Goal: Information Seeking & Learning: Learn about a topic

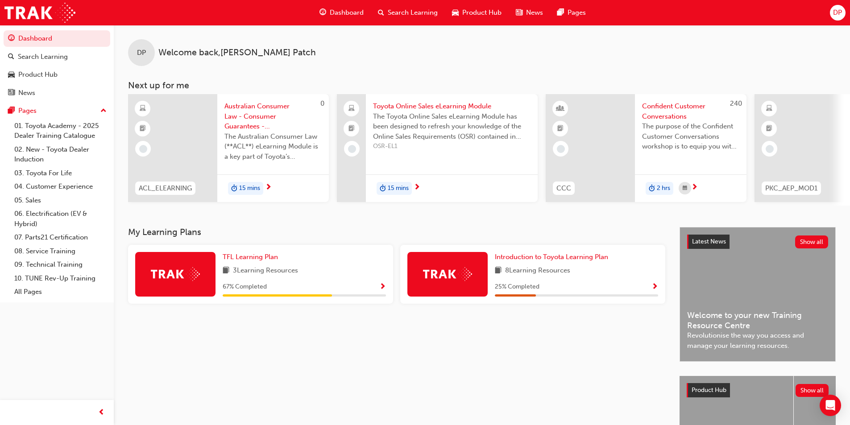
click at [192, 276] on img at bounding box center [175, 274] width 49 height 14
click at [251, 261] on span "TFL Learning Plan" at bounding box center [250, 257] width 55 height 8
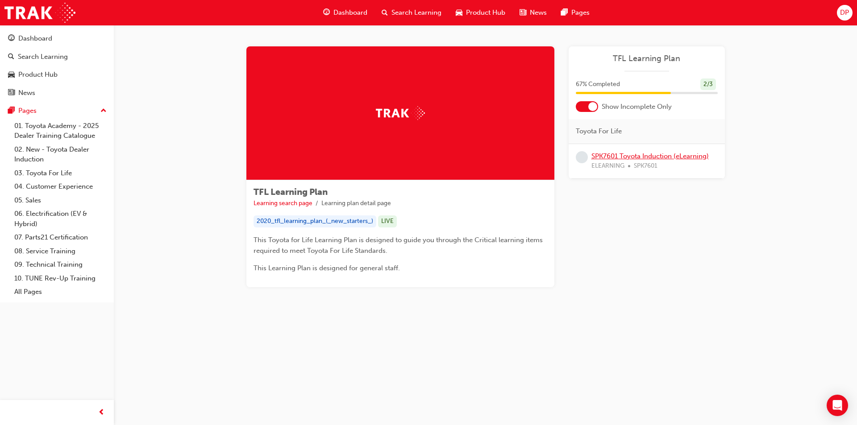
click at [654, 157] on link "SPK7601 Toyota Induction (eLearning)" at bounding box center [649, 156] width 117 height 8
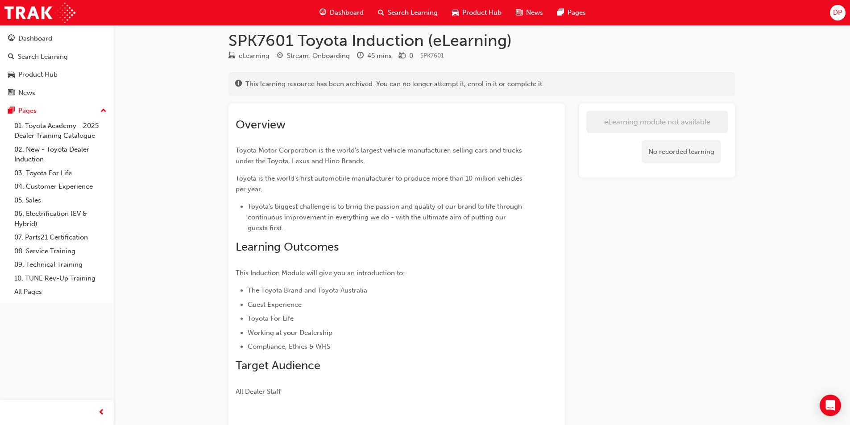
scroll to position [8, 0]
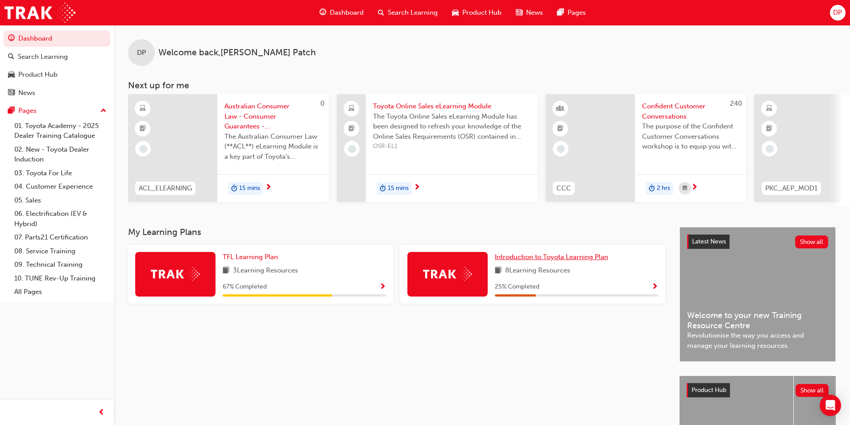
click at [560, 261] on span "Introduction to Toyota Learning Plan" at bounding box center [551, 257] width 113 height 8
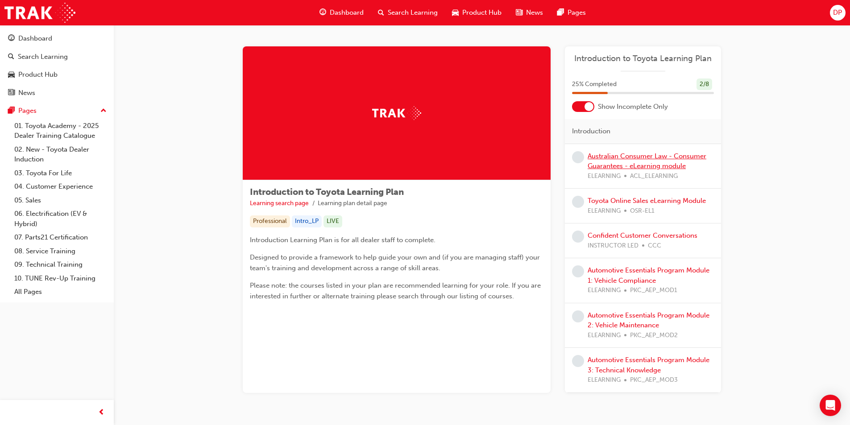
click at [631, 164] on link "Australian Consumer Law - Consumer Guarantees - eLearning module" at bounding box center [647, 161] width 119 height 18
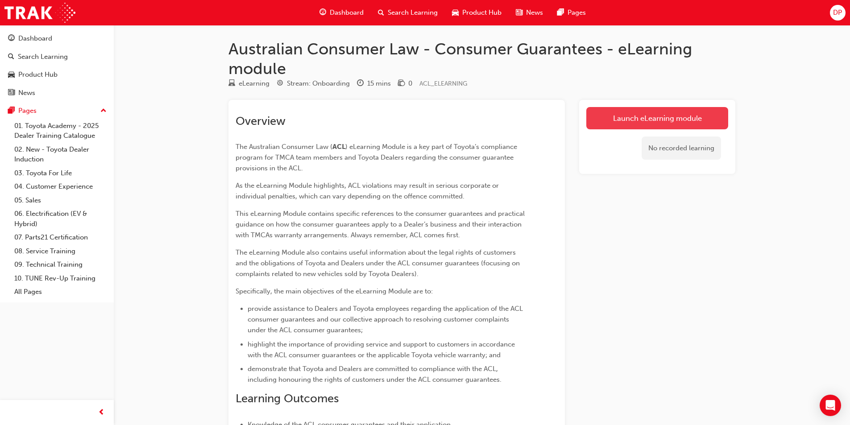
click at [636, 114] on link "Launch eLearning module" at bounding box center [657, 118] width 142 height 22
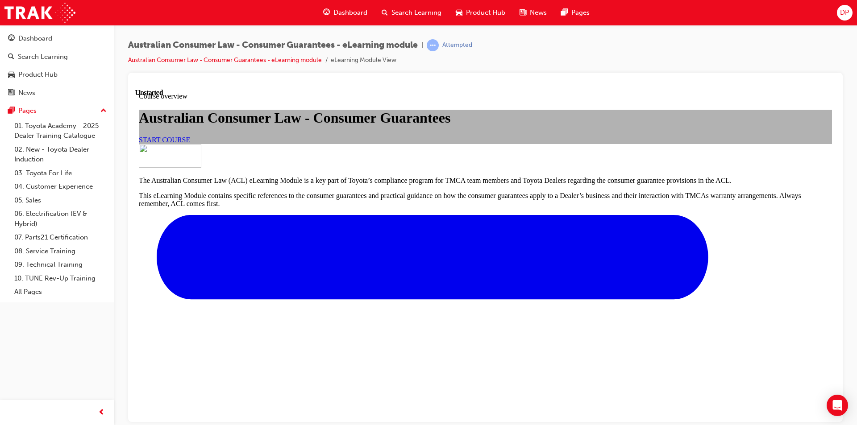
click at [190, 143] on link "START COURSE" at bounding box center [164, 140] width 51 height 8
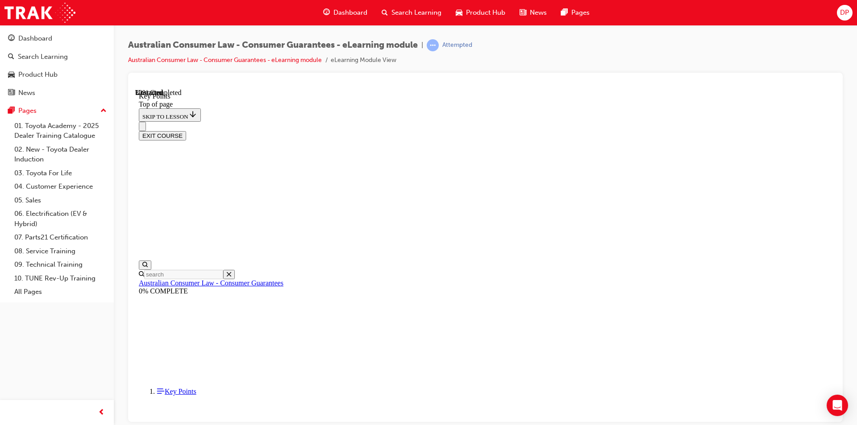
scroll to position [376, 0]
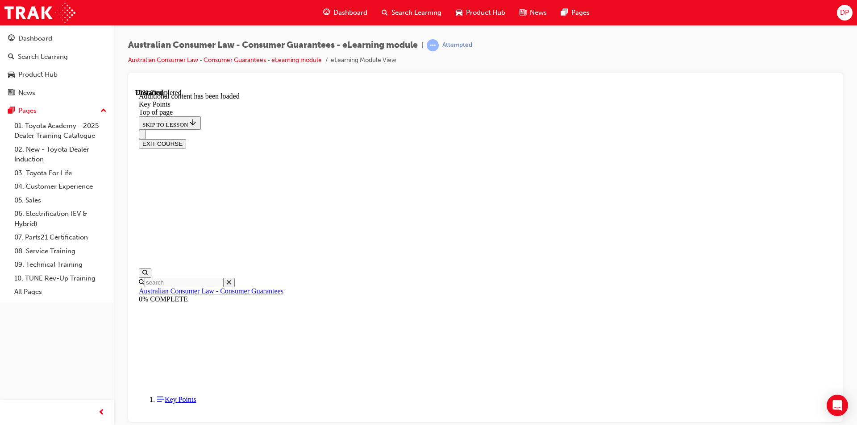
scroll to position [1148, 0]
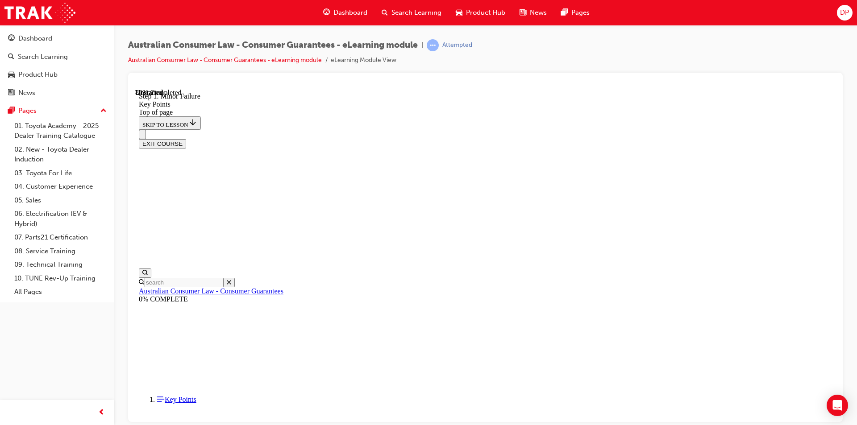
drag, startPoint x: 972, startPoint y: 417, endPoint x: 835, endPoint y: 343, distance: 156.3
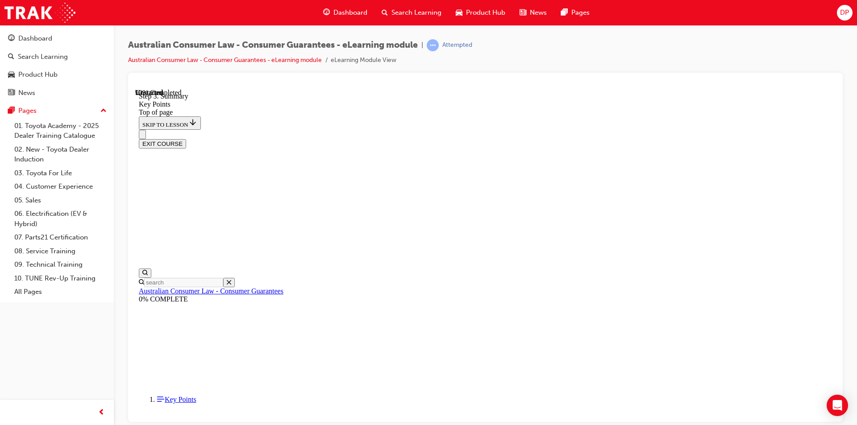
scroll to position [1389, 0]
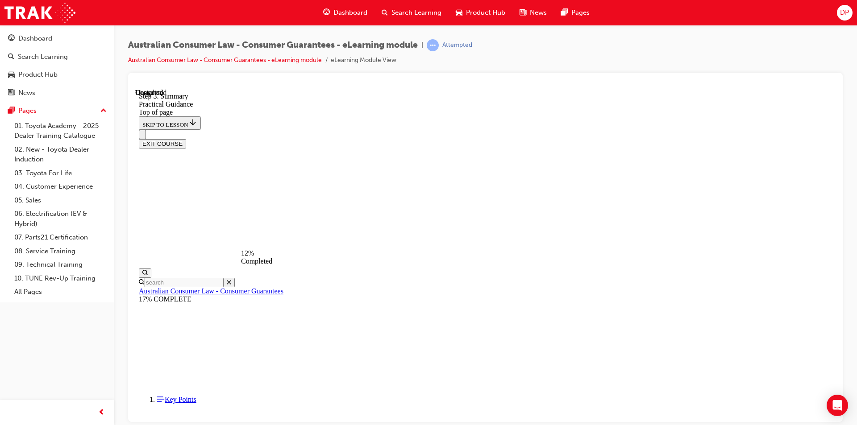
scroll to position [199, 0]
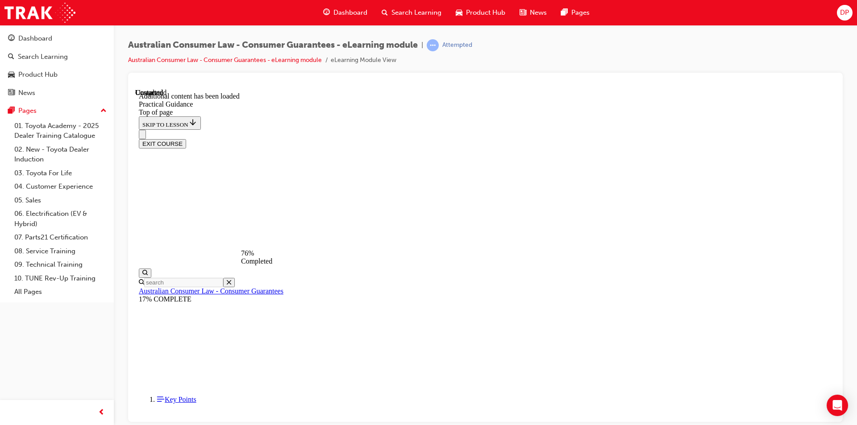
scroll to position [1611, 0]
drag, startPoint x: 835, startPoint y: 371, endPoint x: 962, endPoint y: 490, distance: 174.0
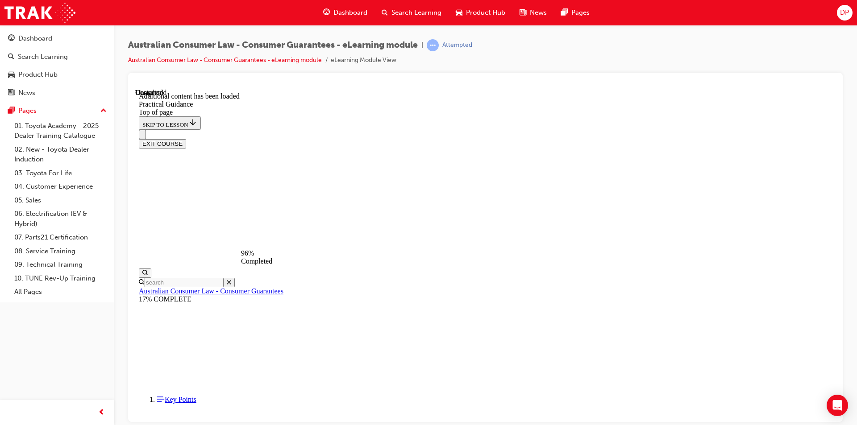
scroll to position [2382, 0]
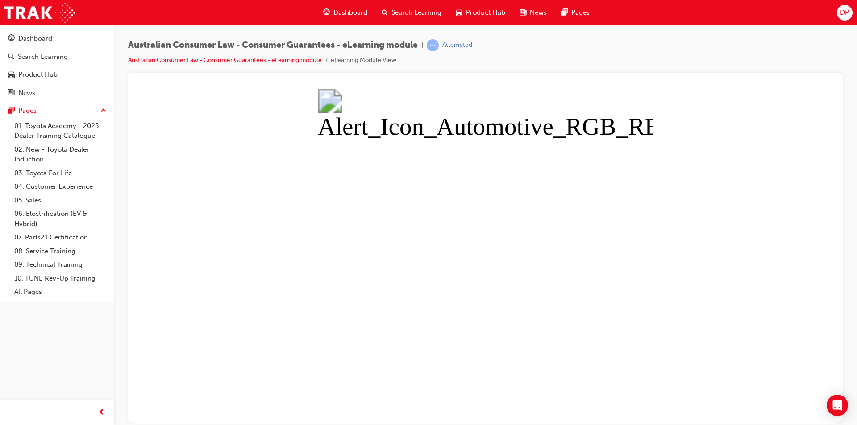
click at [519, 202] on button "Unzoom image" at bounding box center [485, 255] width 700 height 335
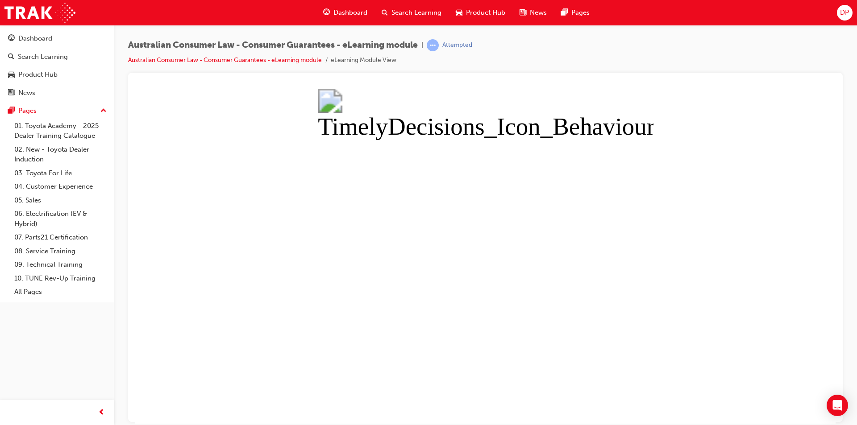
click at [544, 187] on button "Unzoom image" at bounding box center [485, 255] width 700 height 335
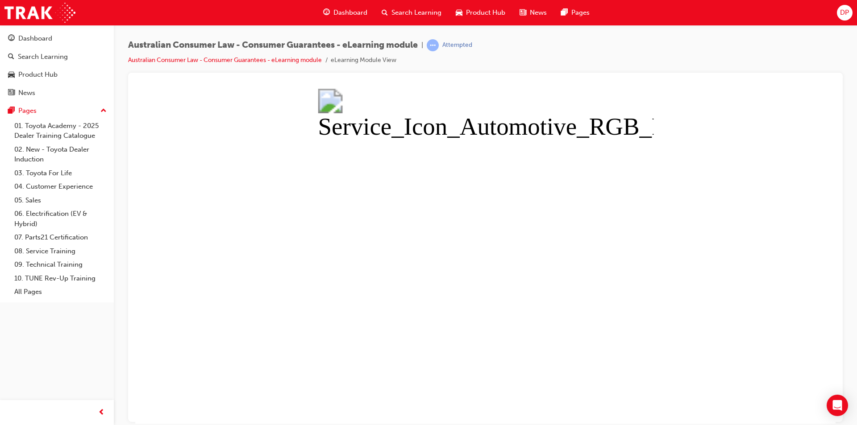
click at [633, 186] on button "Unzoom image" at bounding box center [485, 255] width 700 height 335
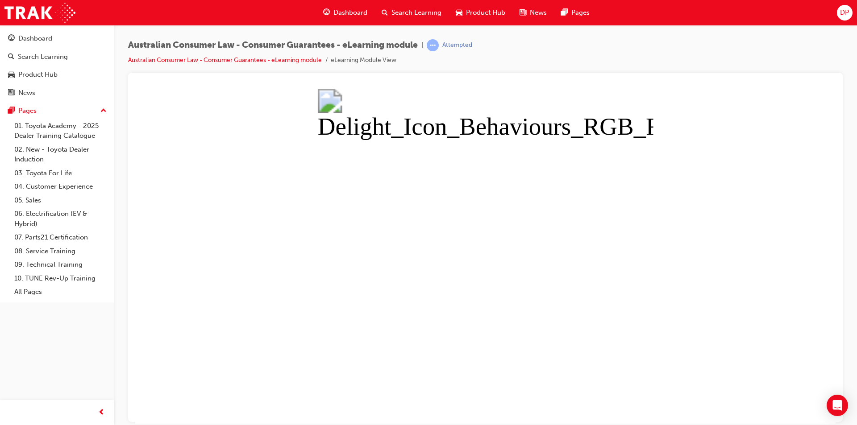
click at [815, 130] on button "Unzoom image" at bounding box center [485, 255] width 700 height 335
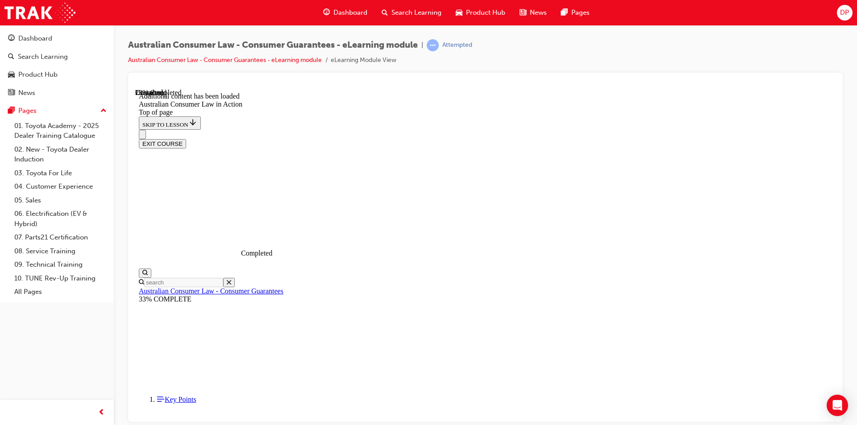
scroll to position [492, 0]
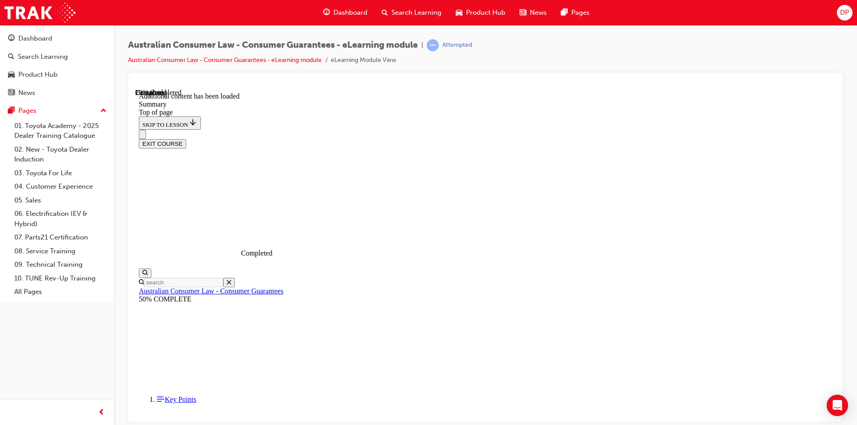
scroll to position [270, 0]
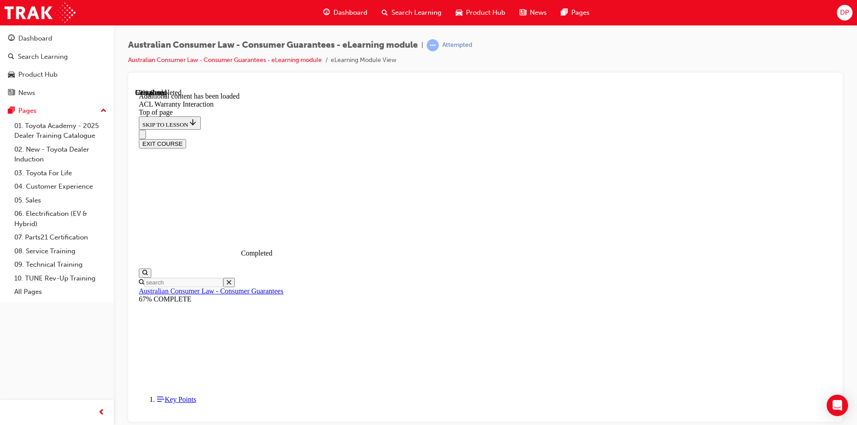
scroll to position [526, 0]
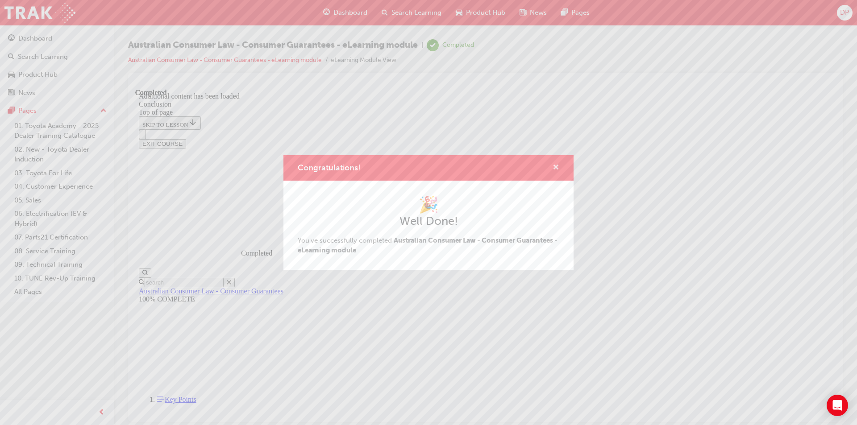
click at [556, 170] on span "cross-icon" at bounding box center [555, 168] width 7 height 8
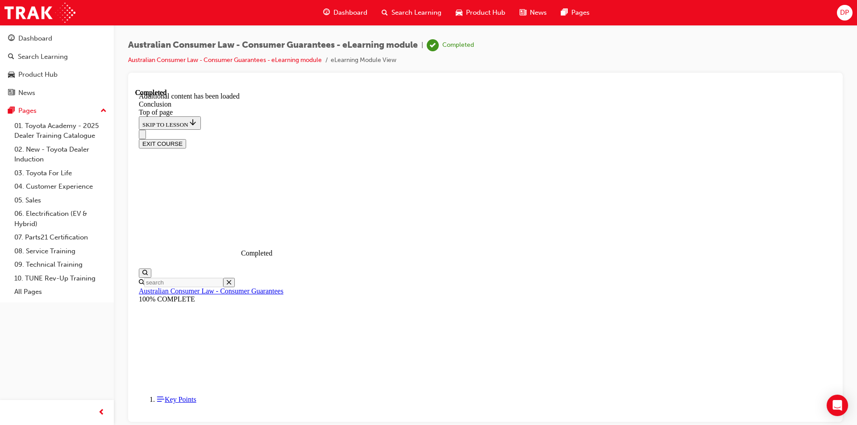
scroll to position [53, 0]
click at [186, 139] on button "EXIT COURSE" at bounding box center [162, 143] width 47 height 9
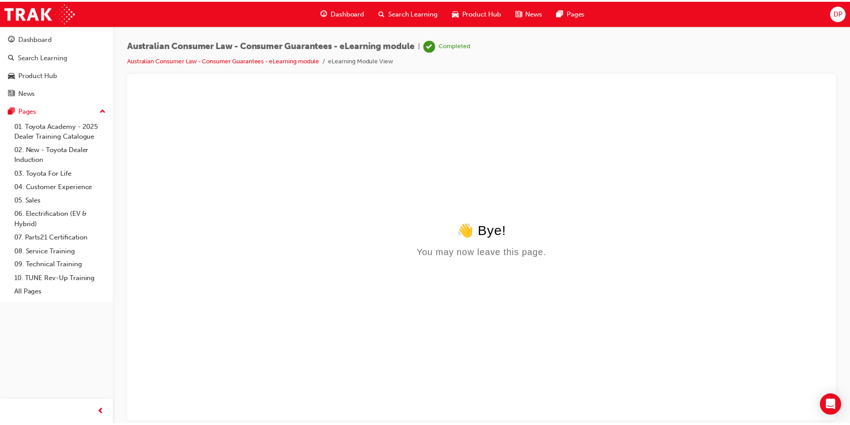
scroll to position [0, 0]
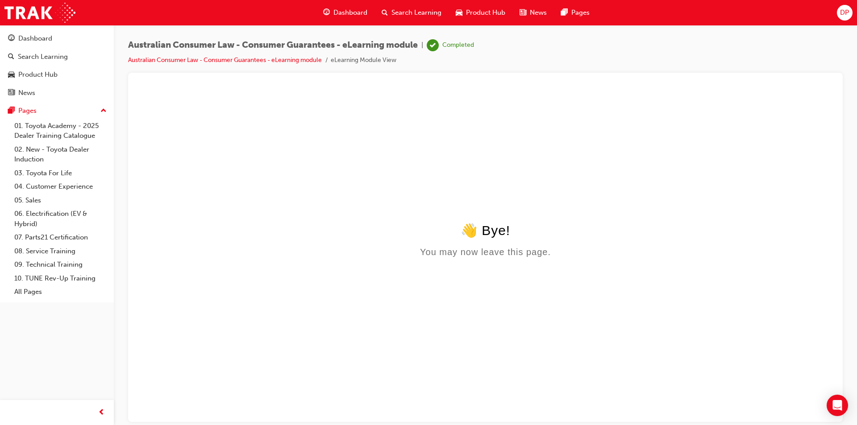
click at [349, 14] on span "Dashboard" at bounding box center [350, 13] width 34 height 10
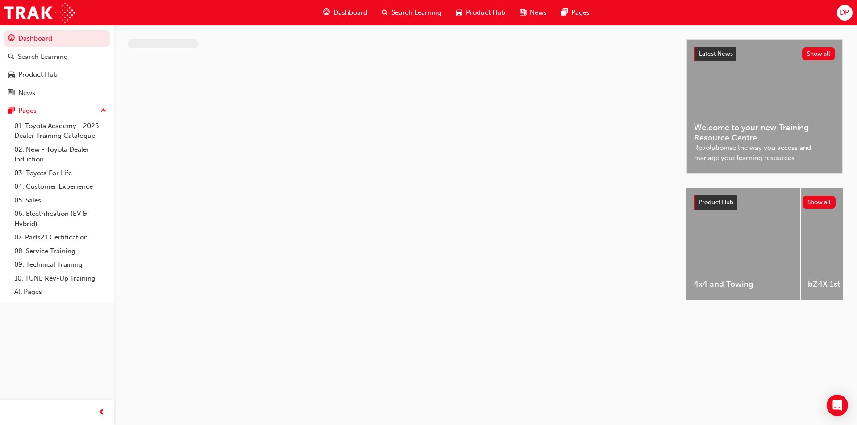
click at [349, 14] on span "Dashboard" at bounding box center [350, 13] width 34 height 10
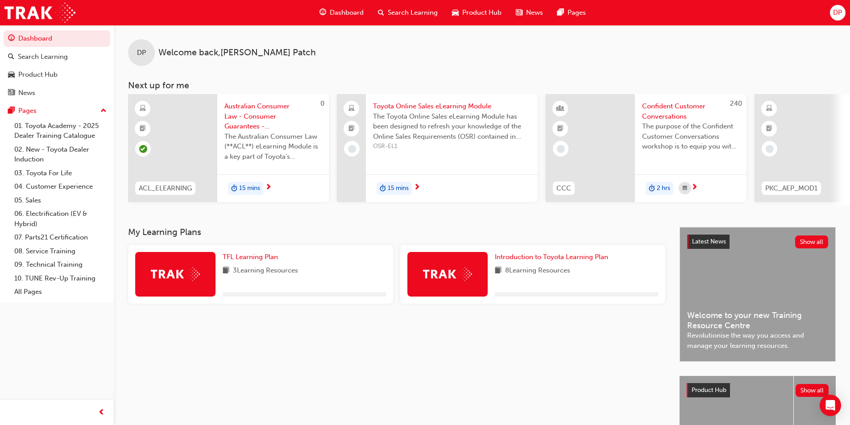
click at [349, 14] on span "Dashboard" at bounding box center [347, 13] width 34 height 10
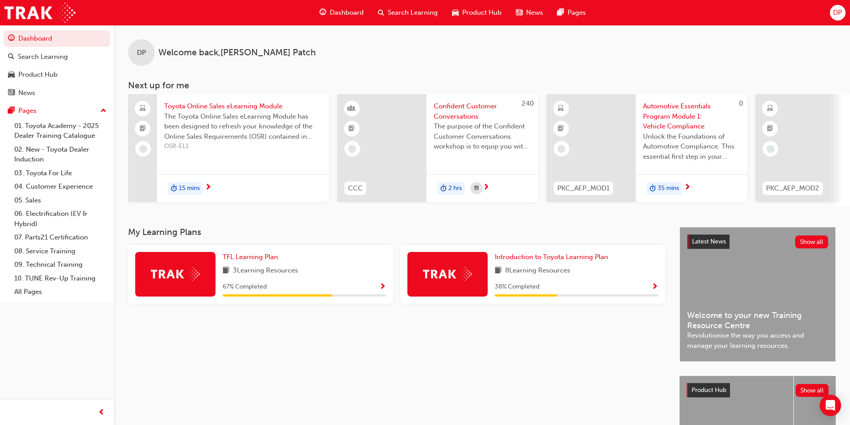
click at [384, 288] on span "Show Progress" at bounding box center [382, 287] width 7 height 8
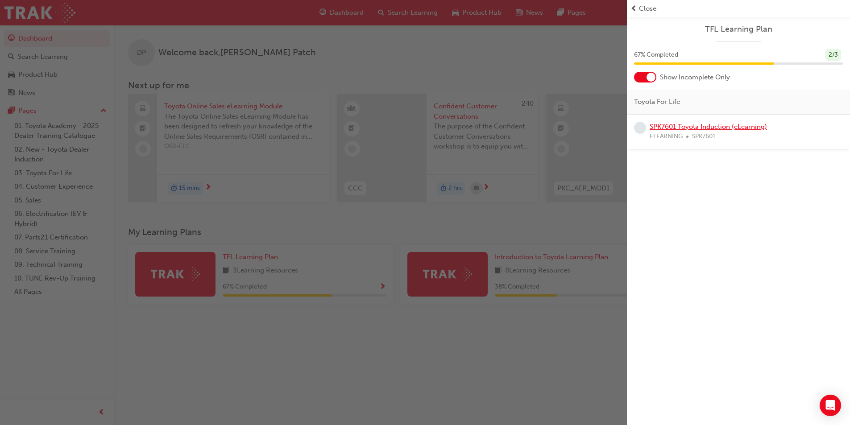
click at [672, 128] on link "SPK7601 Toyota Induction (eLearning)" at bounding box center [708, 127] width 117 height 8
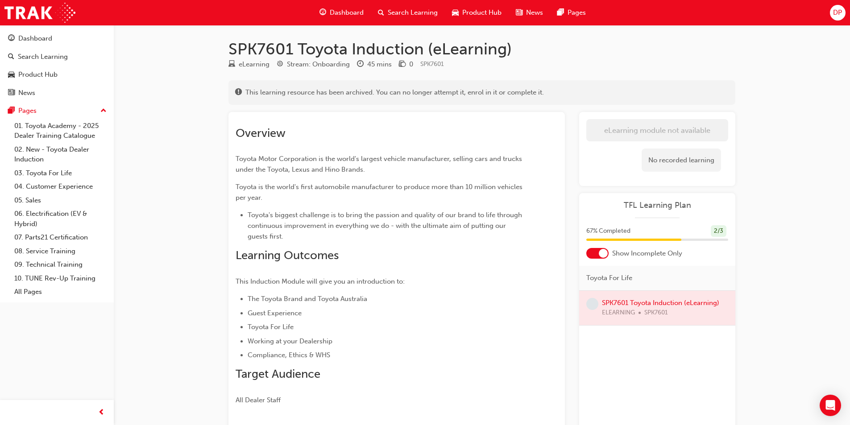
click at [659, 301] on div at bounding box center [657, 308] width 156 height 34
click at [594, 307] on span "learningRecordVerb_NONE-icon" at bounding box center [592, 304] width 12 height 12
click at [338, 16] on span "Dashboard" at bounding box center [347, 13] width 34 height 10
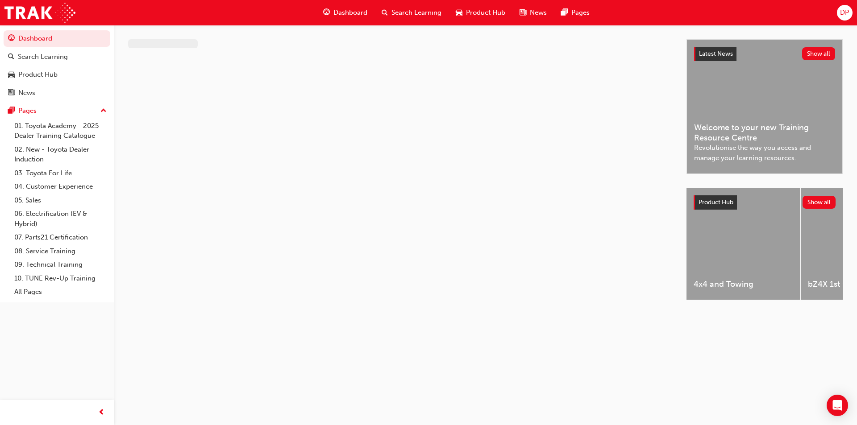
click at [338, 16] on span "Dashboard" at bounding box center [350, 13] width 34 height 10
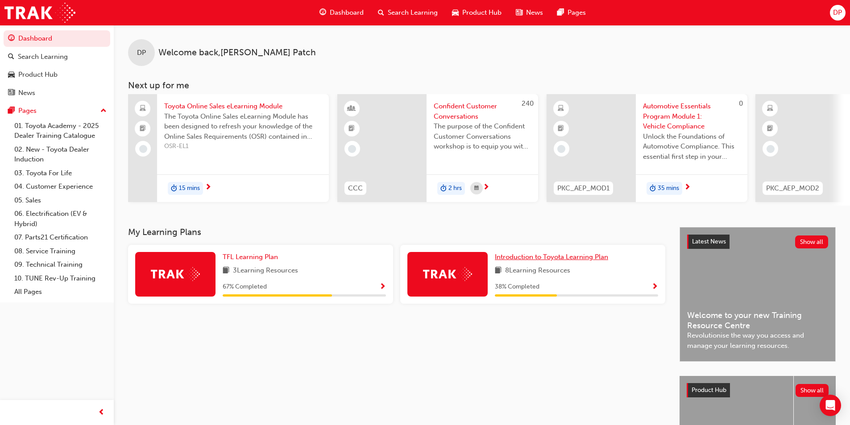
click at [541, 261] on span "Introduction to Toyota Learning Plan" at bounding box center [551, 257] width 113 height 8
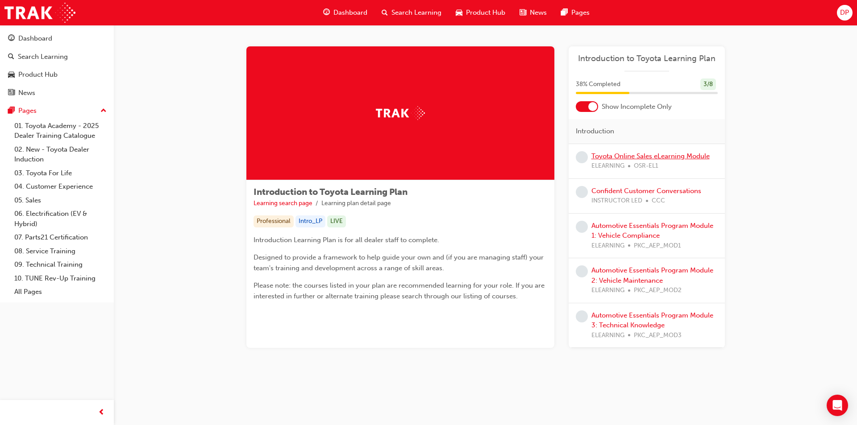
click at [622, 158] on link "Toyota Online Sales eLearning Module" at bounding box center [650, 156] width 118 height 8
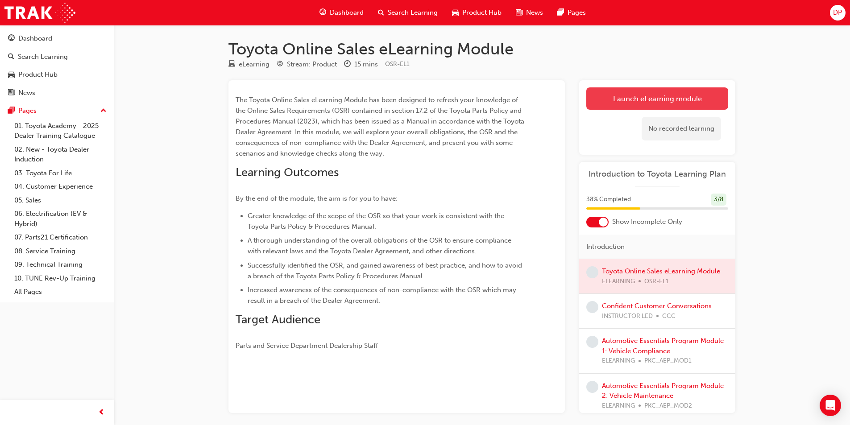
click at [675, 98] on link "Launch eLearning module" at bounding box center [657, 98] width 142 height 22
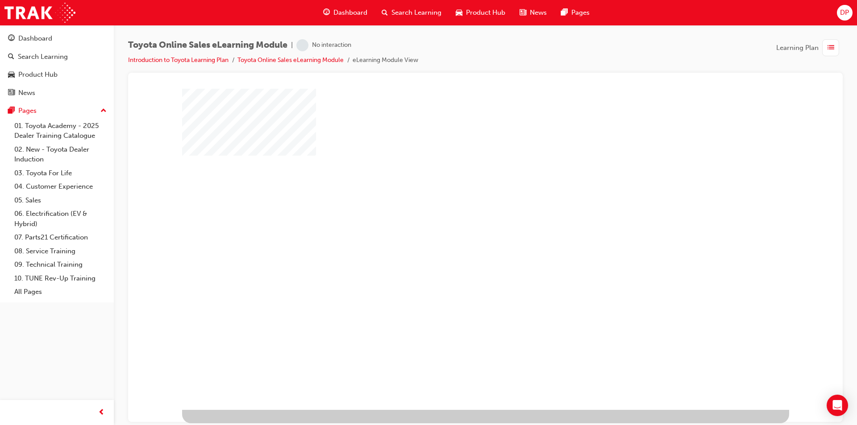
click at [460, 223] on div "play" at bounding box center [460, 223] width 0 height 0
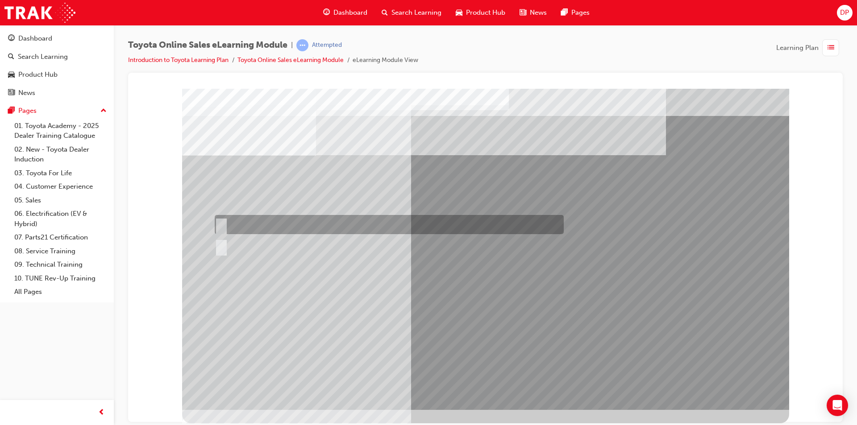
click at [217, 223] on input "True" at bounding box center [220, 225] width 10 height 10
radio input "true"
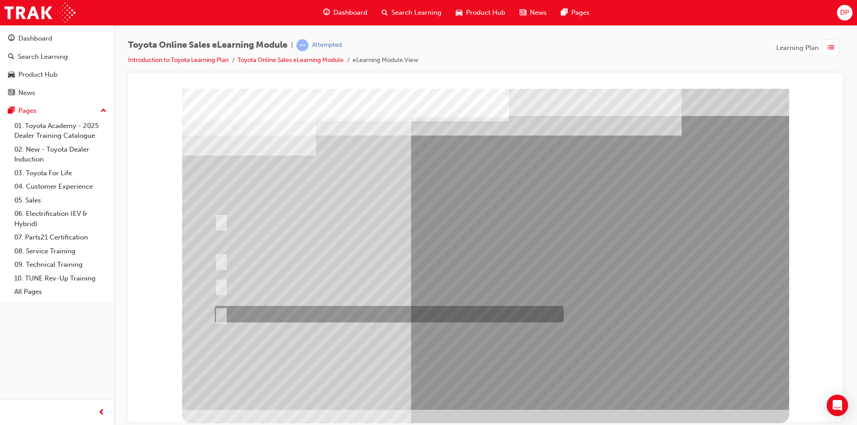
click at [218, 316] on input "It must be TMCA approved Dealer name." at bounding box center [220, 315] width 10 height 10
radio input "true"
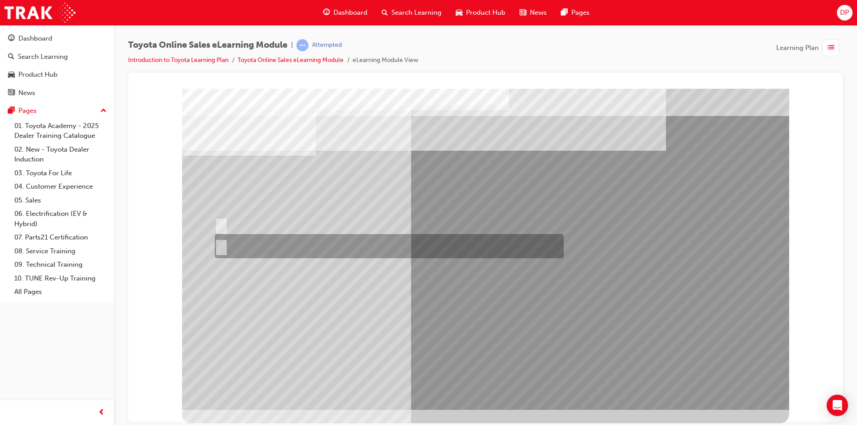
click at [221, 241] on input "No" at bounding box center [220, 246] width 10 height 10
radio input "true"
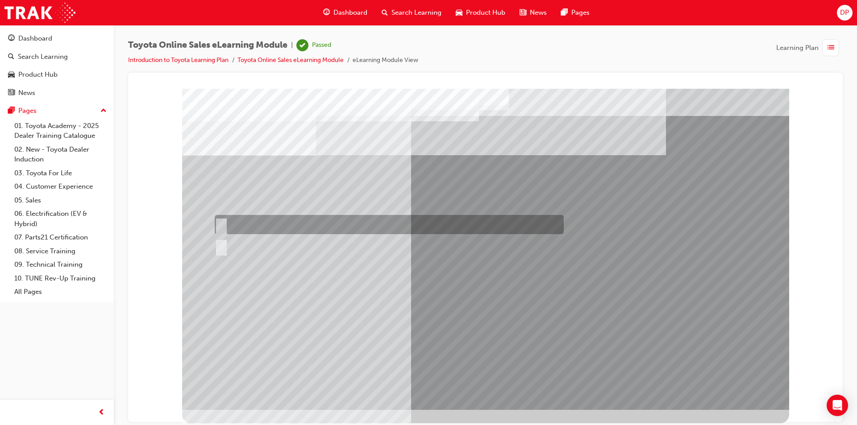
click at [217, 224] on input "True" at bounding box center [220, 225] width 10 height 10
radio input "true"
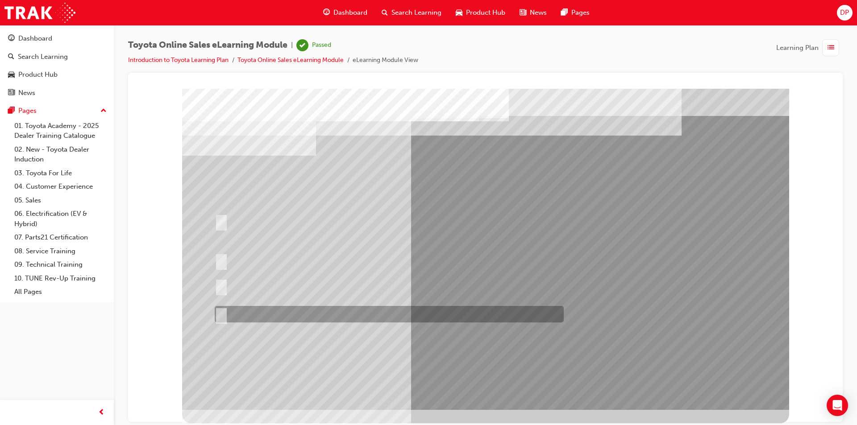
click at [219, 316] on input "It must be TMCA approved Dealer name." at bounding box center [220, 315] width 10 height 10
radio input "true"
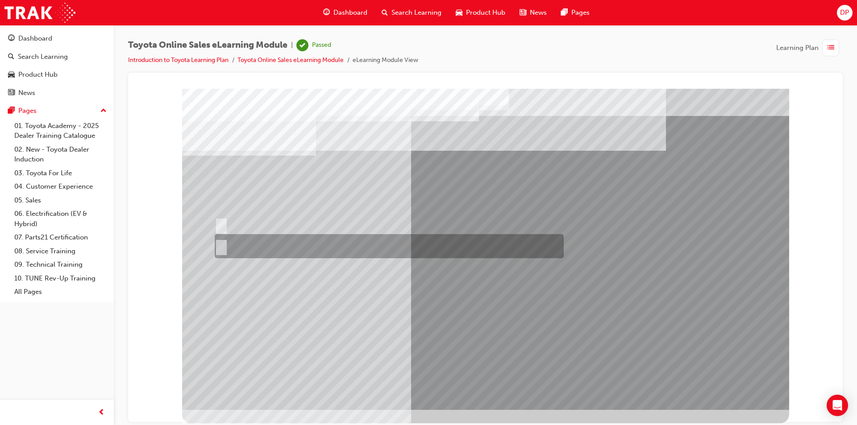
click at [220, 246] on input "No" at bounding box center [220, 246] width 10 height 10
radio input "true"
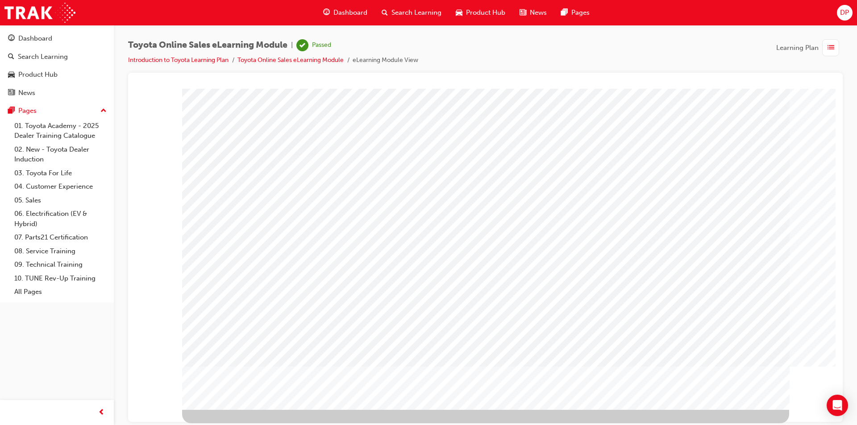
click at [357, 10] on span "Dashboard" at bounding box center [350, 13] width 34 height 10
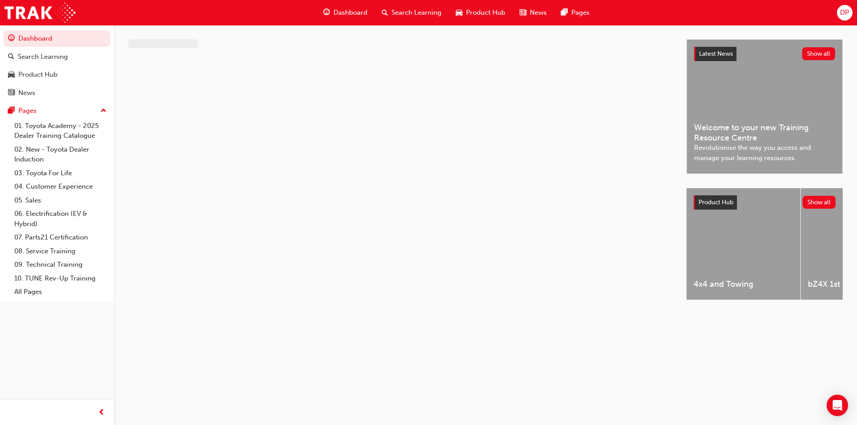
click at [357, 10] on span "Dashboard" at bounding box center [350, 13] width 34 height 10
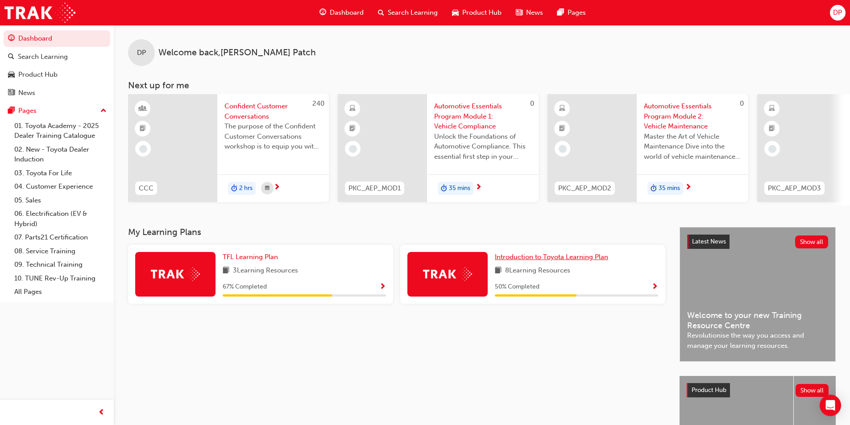
click at [569, 262] on link "Introduction to Toyota Learning Plan" at bounding box center [553, 257] width 117 height 10
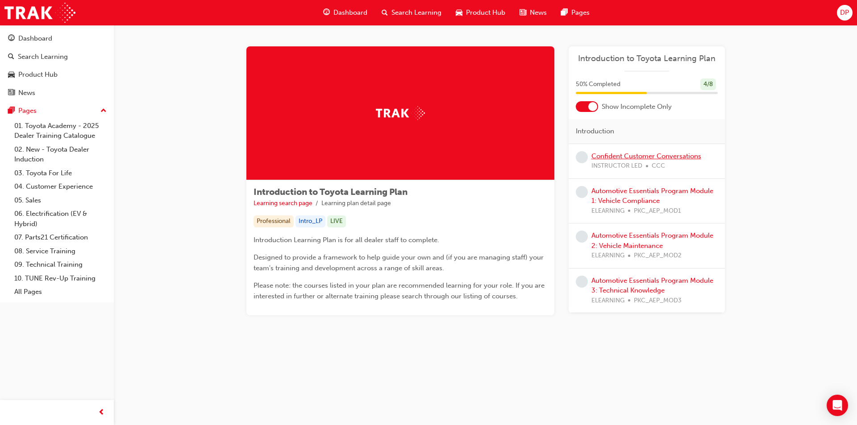
click at [672, 157] on link "Confident Customer Conversations" at bounding box center [646, 156] width 110 height 8
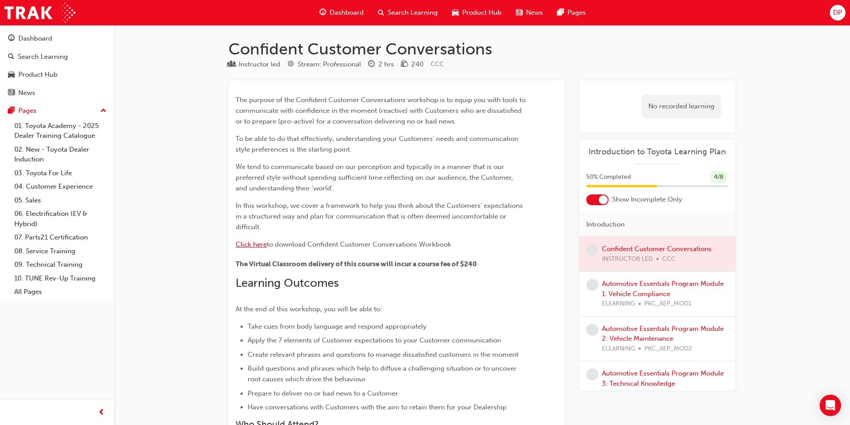
click at [245, 241] on span "Click here" at bounding box center [251, 245] width 31 height 8
